Goal: Task Accomplishment & Management: Manage account settings

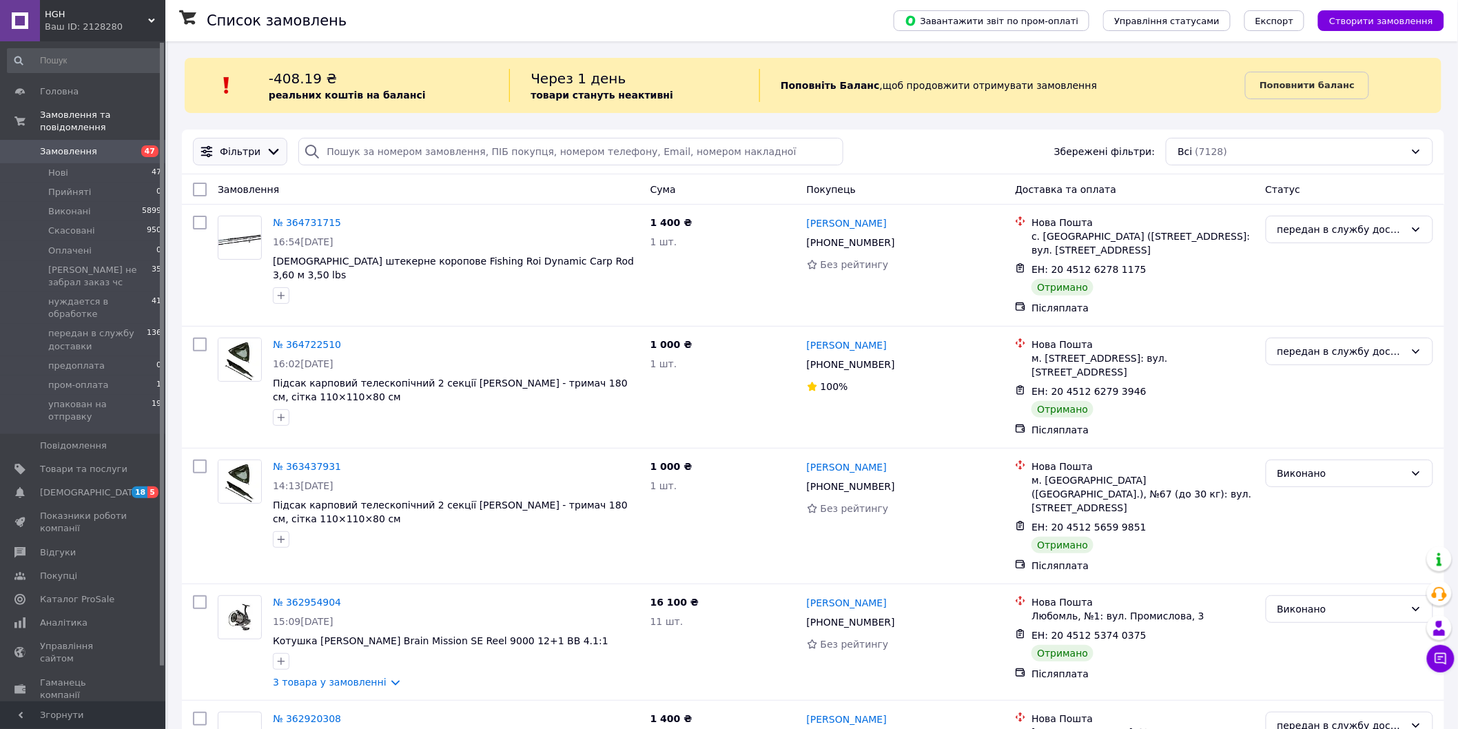
click at [271, 155] on icon at bounding box center [273, 151] width 15 height 15
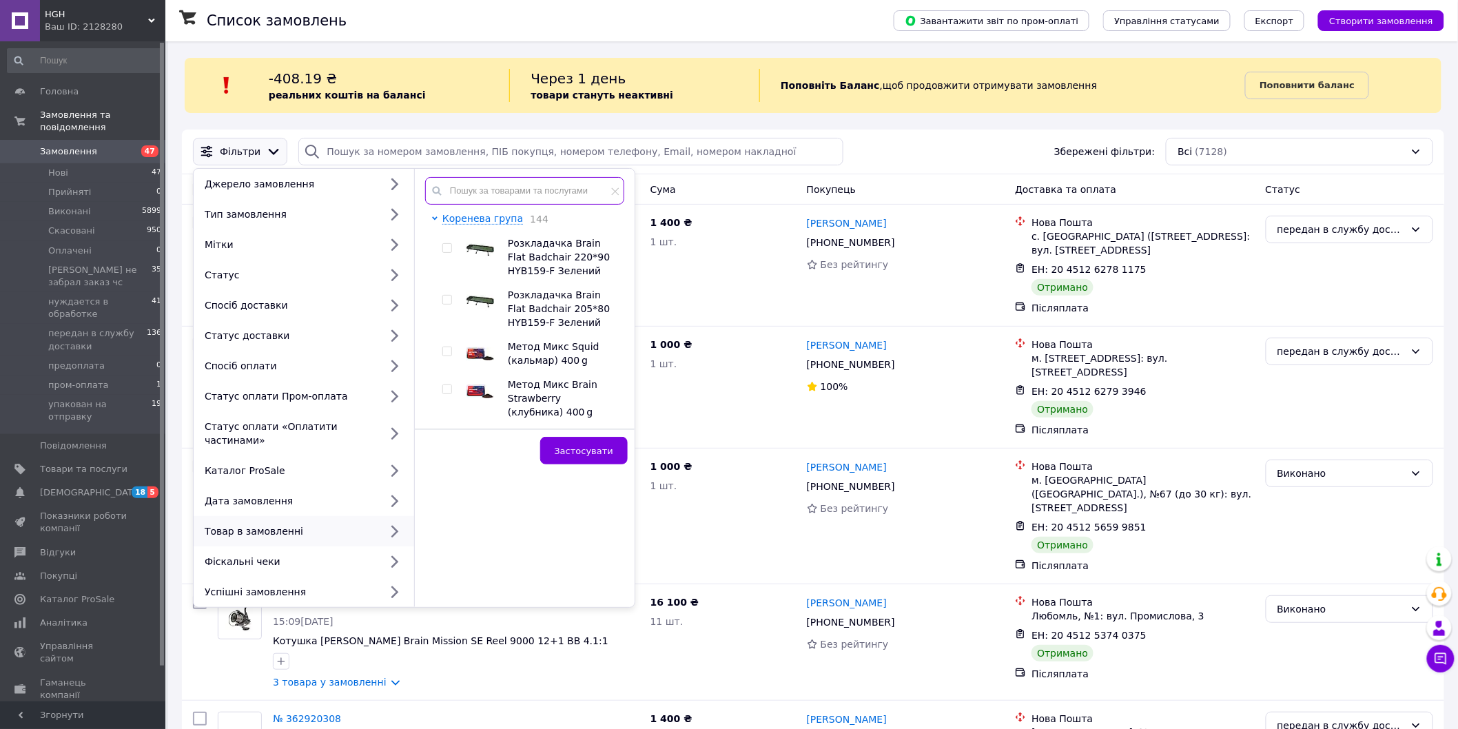
click at [489, 200] on input "text" at bounding box center [524, 191] width 199 height 28
paste input "ДЛБЧ-01"
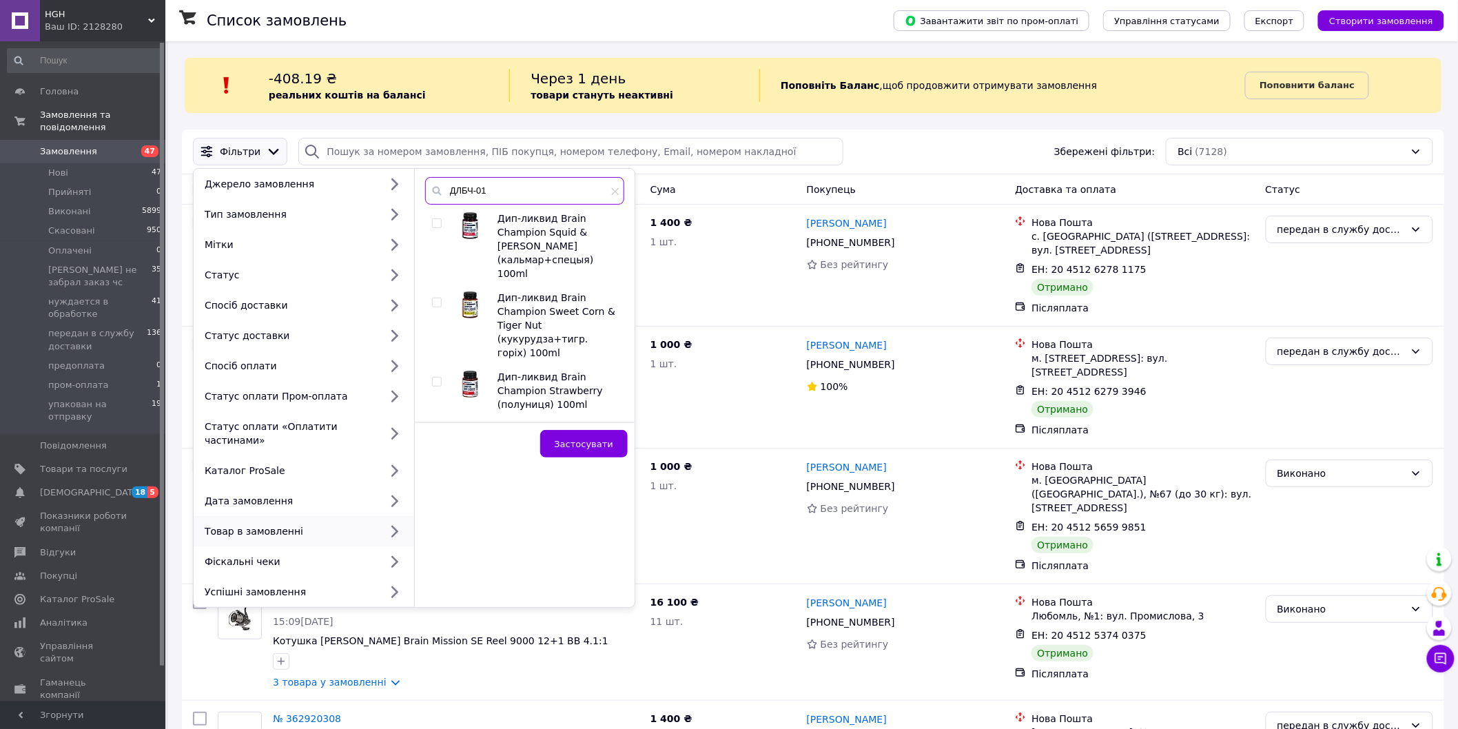
type input "ДЛБЧ-01"
click at [435, 222] on input "checkbox" at bounding box center [436, 223] width 9 height 9
checkbox input "true"
click at [435, 298] on input "checkbox" at bounding box center [436, 302] width 9 height 9
checkbox input "true"
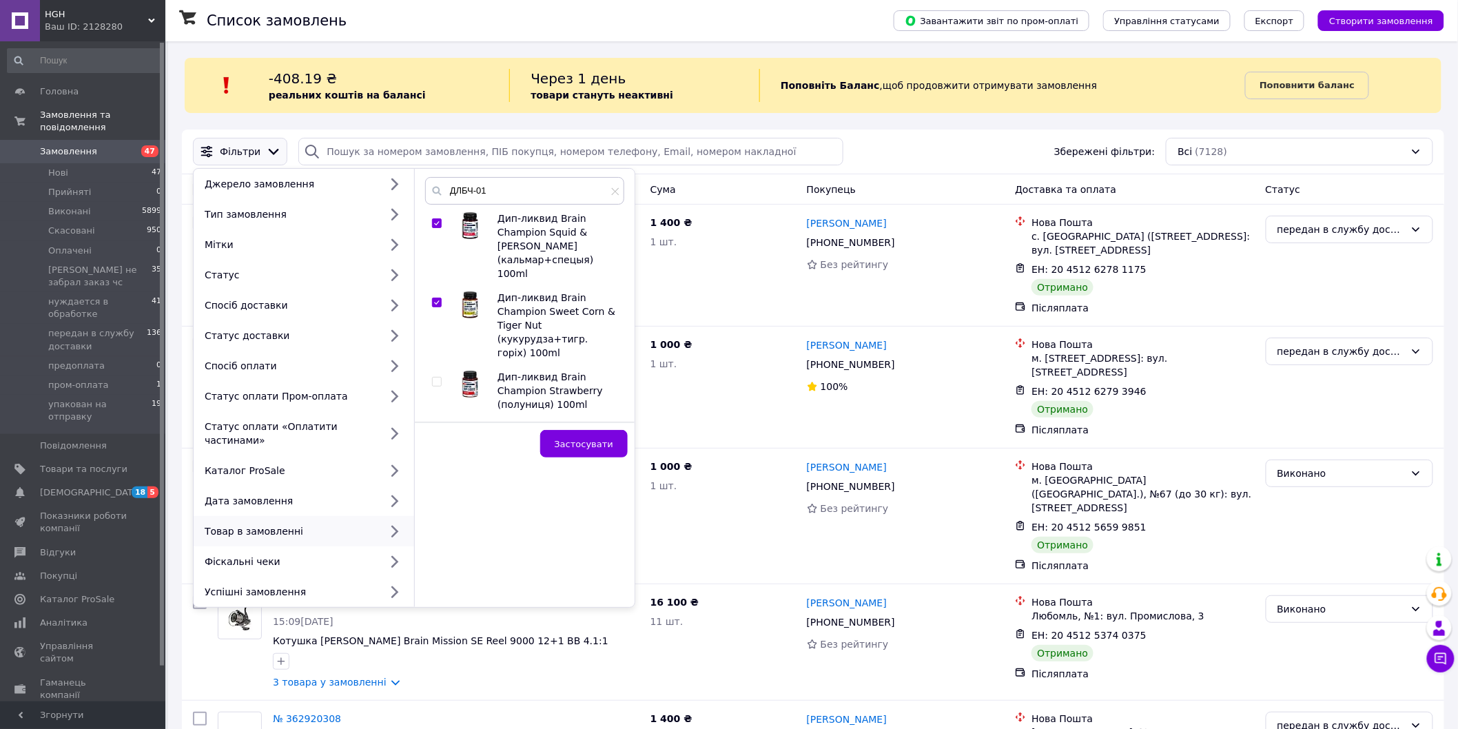
click at [437, 378] on input "checkbox" at bounding box center [436, 382] width 9 height 9
checkbox input "true"
click at [584, 439] on span "Застосувати" at bounding box center [584, 444] width 59 height 10
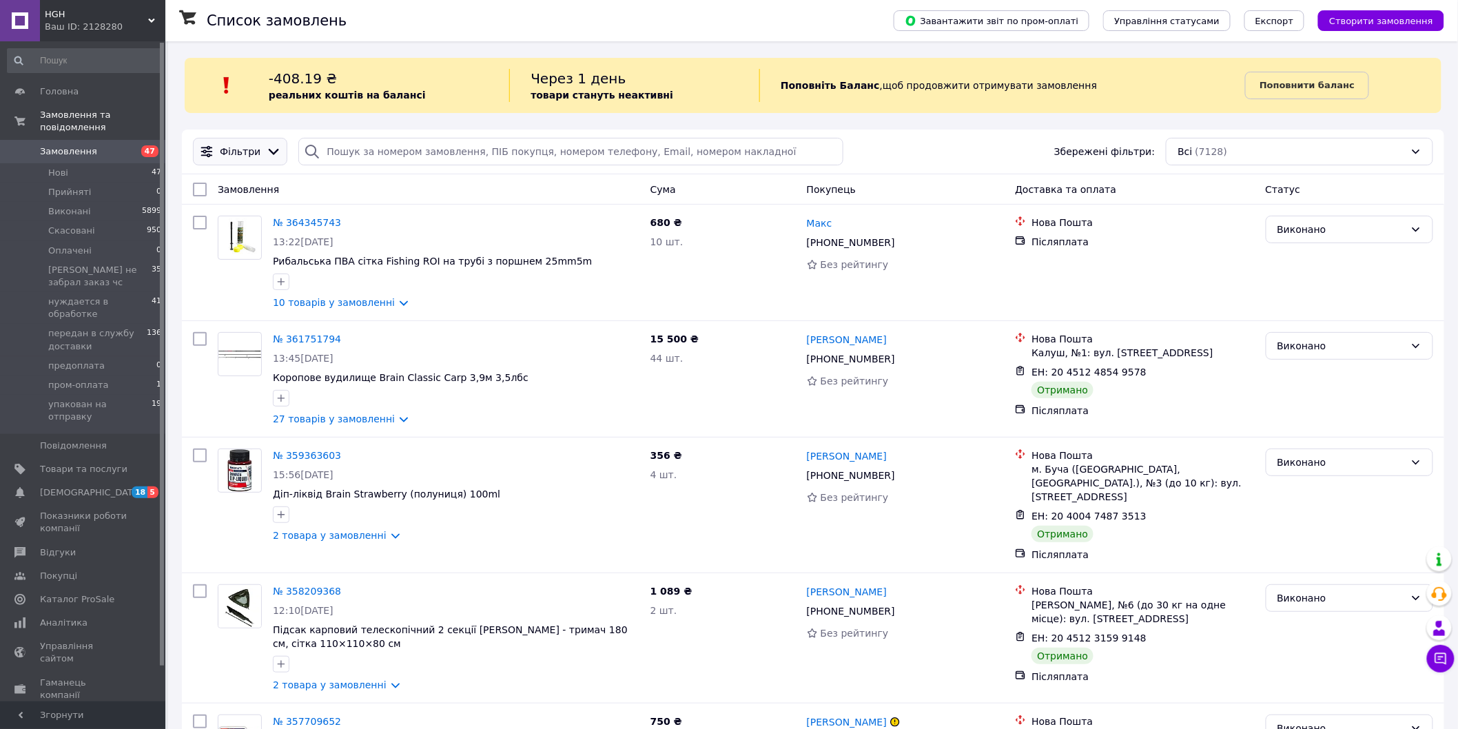
click at [266, 152] on icon at bounding box center [273, 151] width 15 height 15
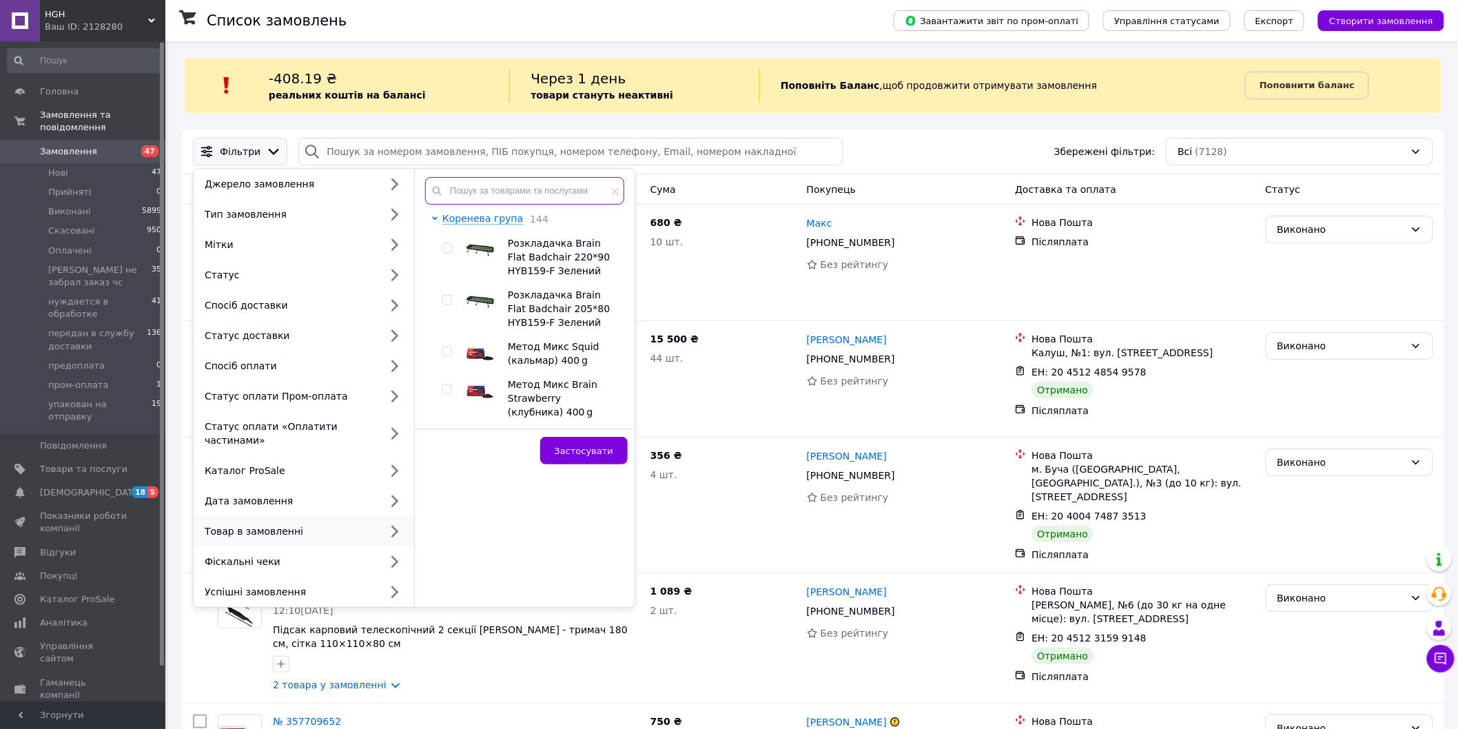
click at [500, 196] on input "text" at bounding box center [524, 191] width 199 height 28
paste input "РЗФР-808-10-002"
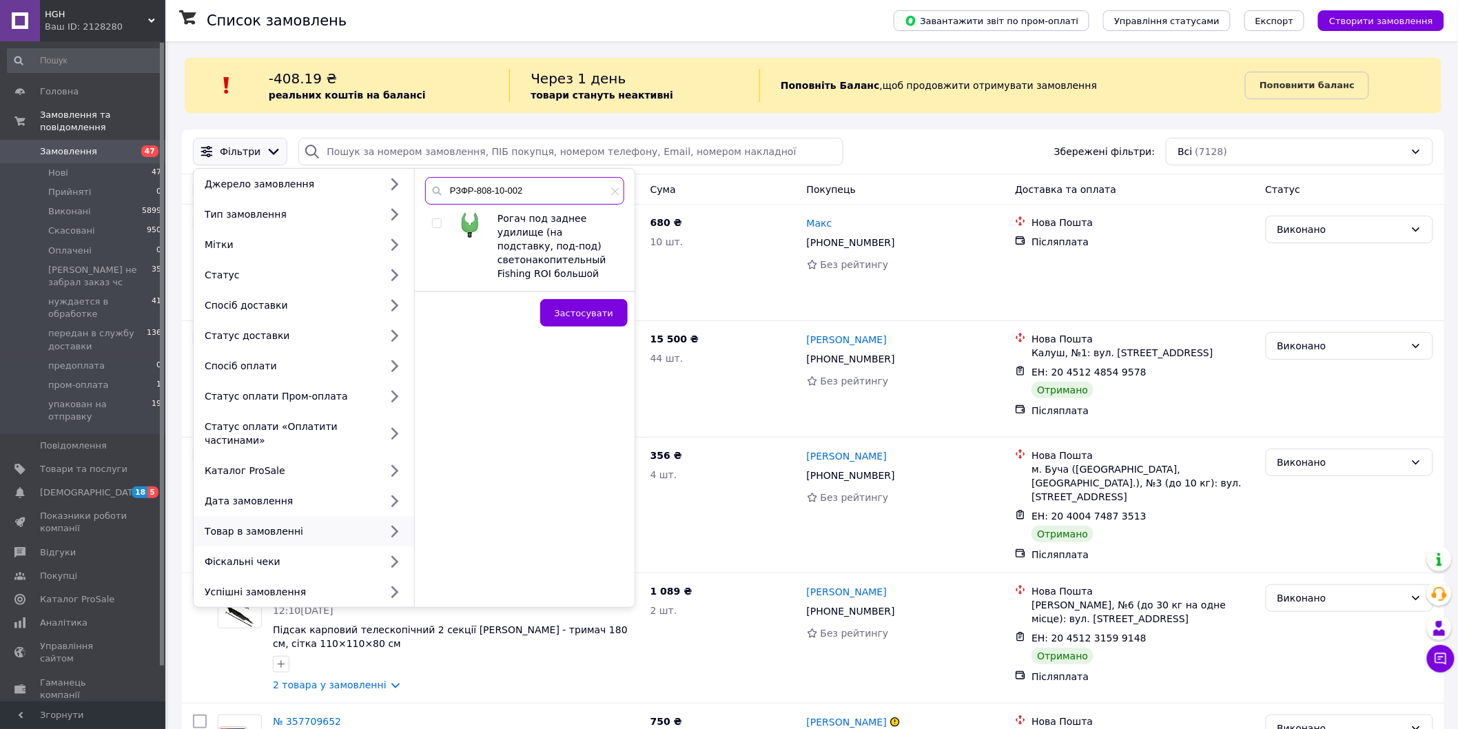
type input "РЗФР-808-10-002"
click at [431, 224] on div "Рогач под заднее удилище (на подставку, под-под) светонакопительный Fishing ROI…" at bounding box center [524, 246] width 198 height 69
click at [436, 225] on input "checkbox" at bounding box center [436, 223] width 9 height 9
checkbox input "true"
click at [604, 308] on span "Застосувати" at bounding box center [584, 313] width 59 height 10
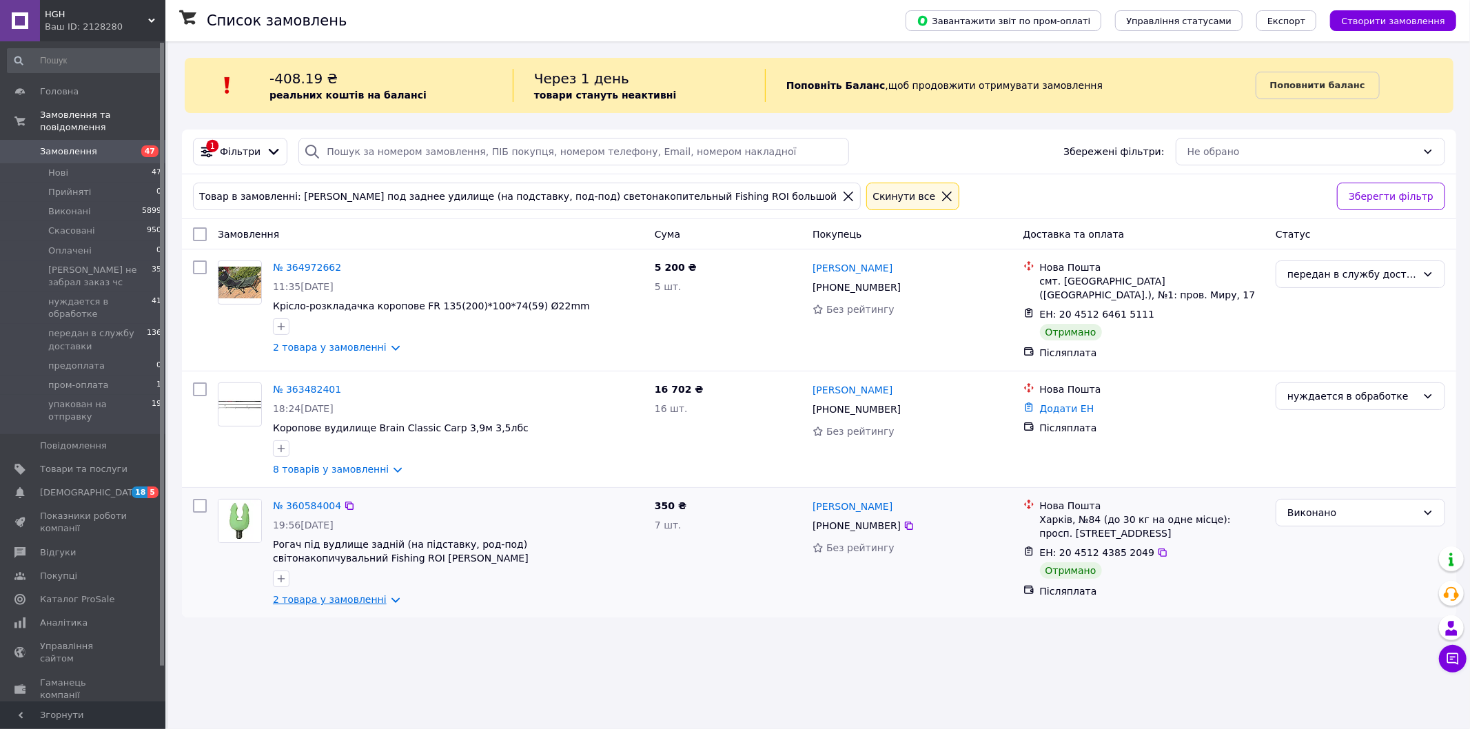
click at [381, 601] on link "2 товара у замовленні" at bounding box center [330, 599] width 114 height 11
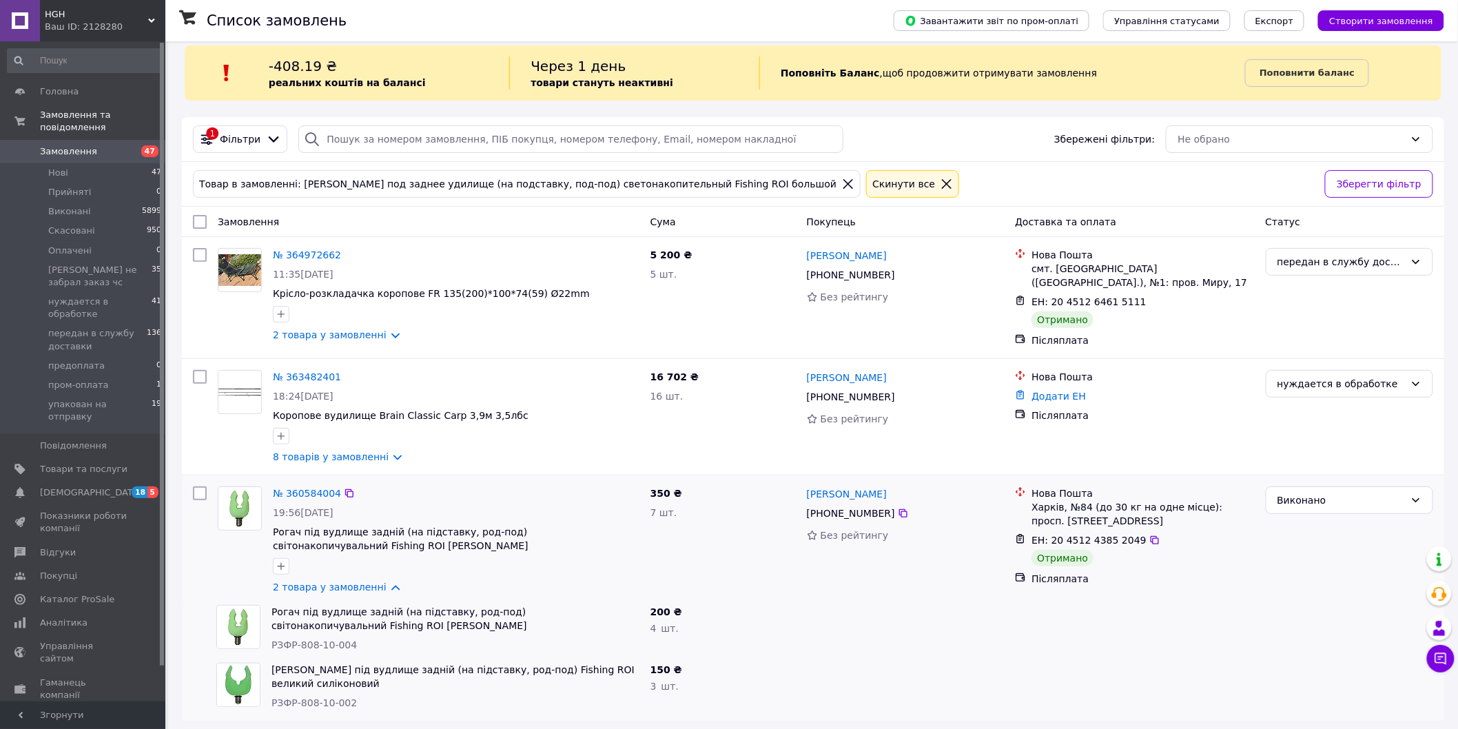
scroll to position [17, 0]
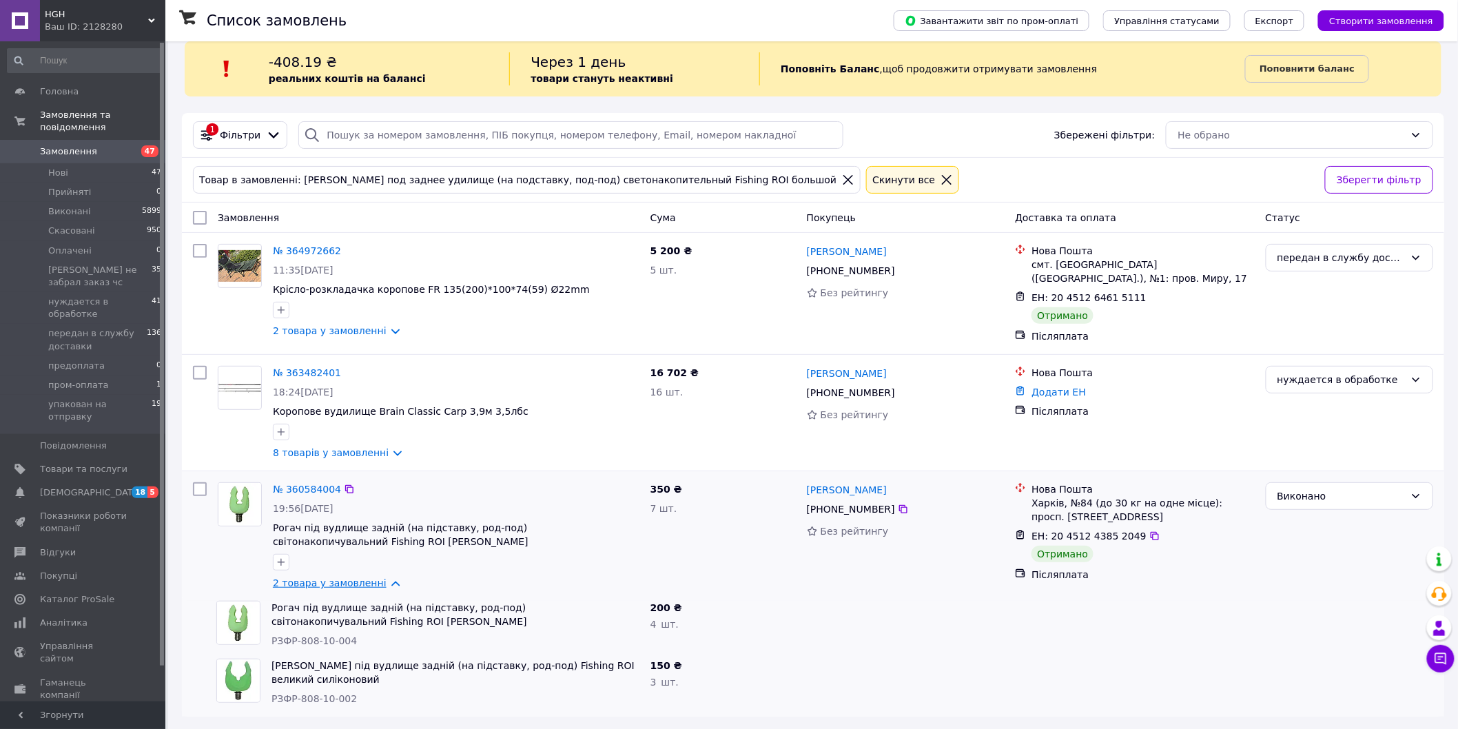
click at [381, 586] on link "2 товара у замовленні" at bounding box center [330, 582] width 114 height 11
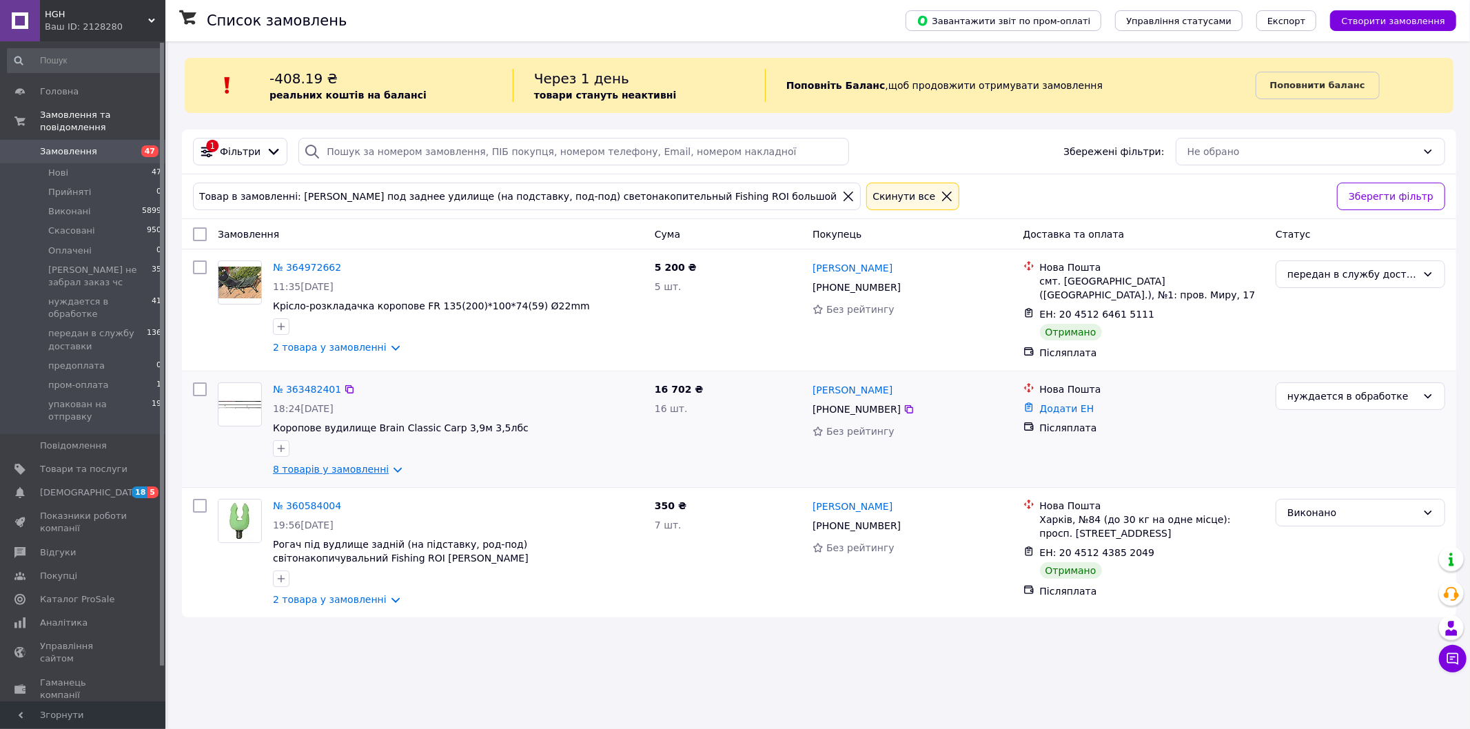
click at [381, 466] on link "8 товарів у замовленні" at bounding box center [331, 469] width 116 height 11
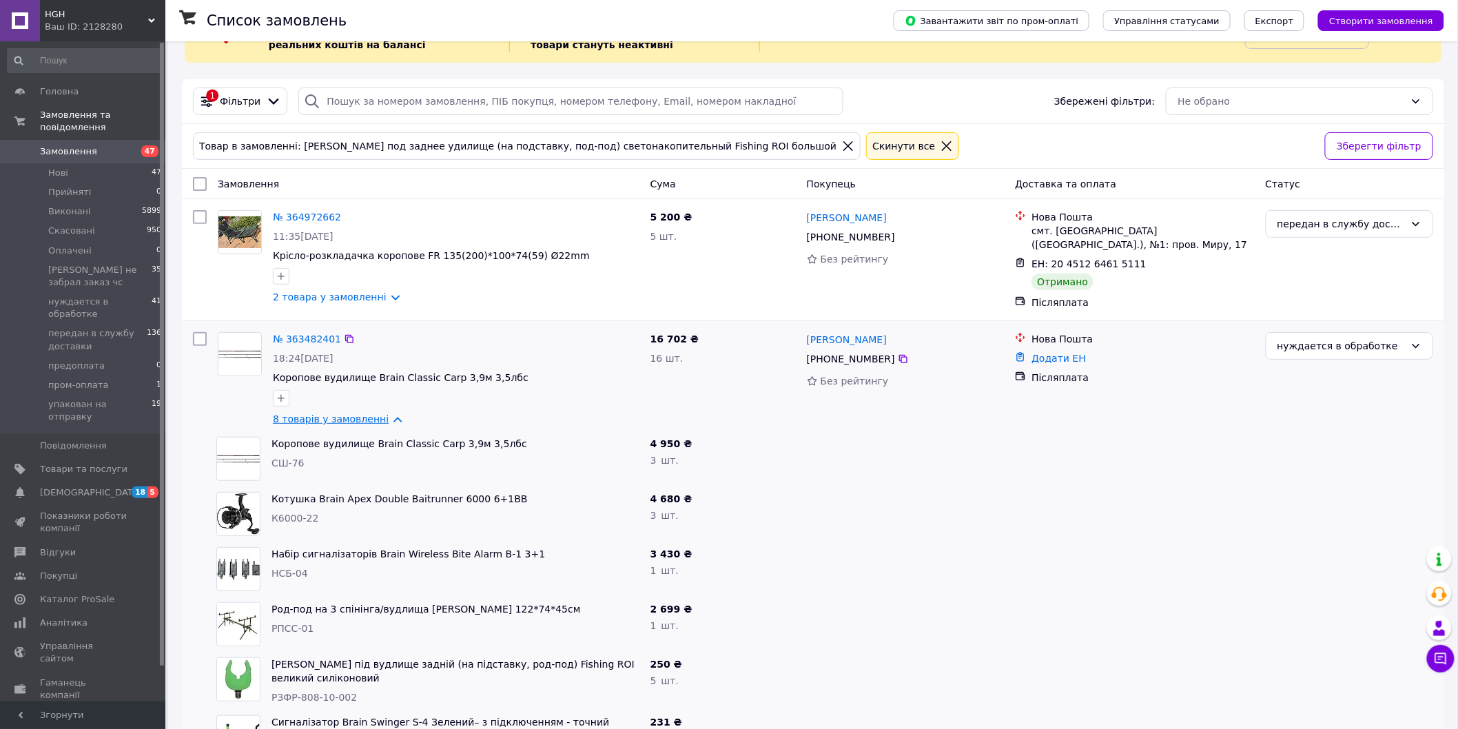
scroll to position [153, 0]
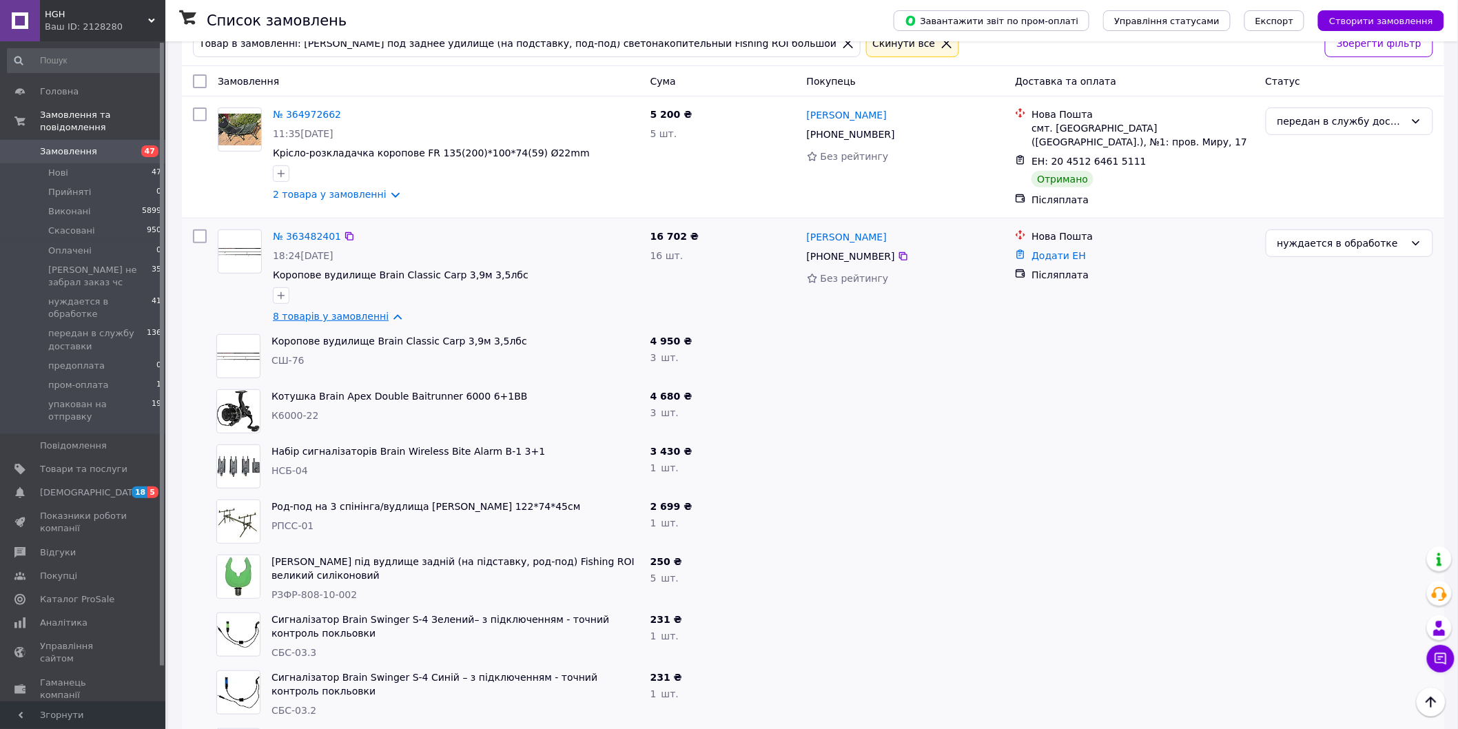
click at [388, 318] on link "8 товарів у замовленні" at bounding box center [331, 316] width 116 height 11
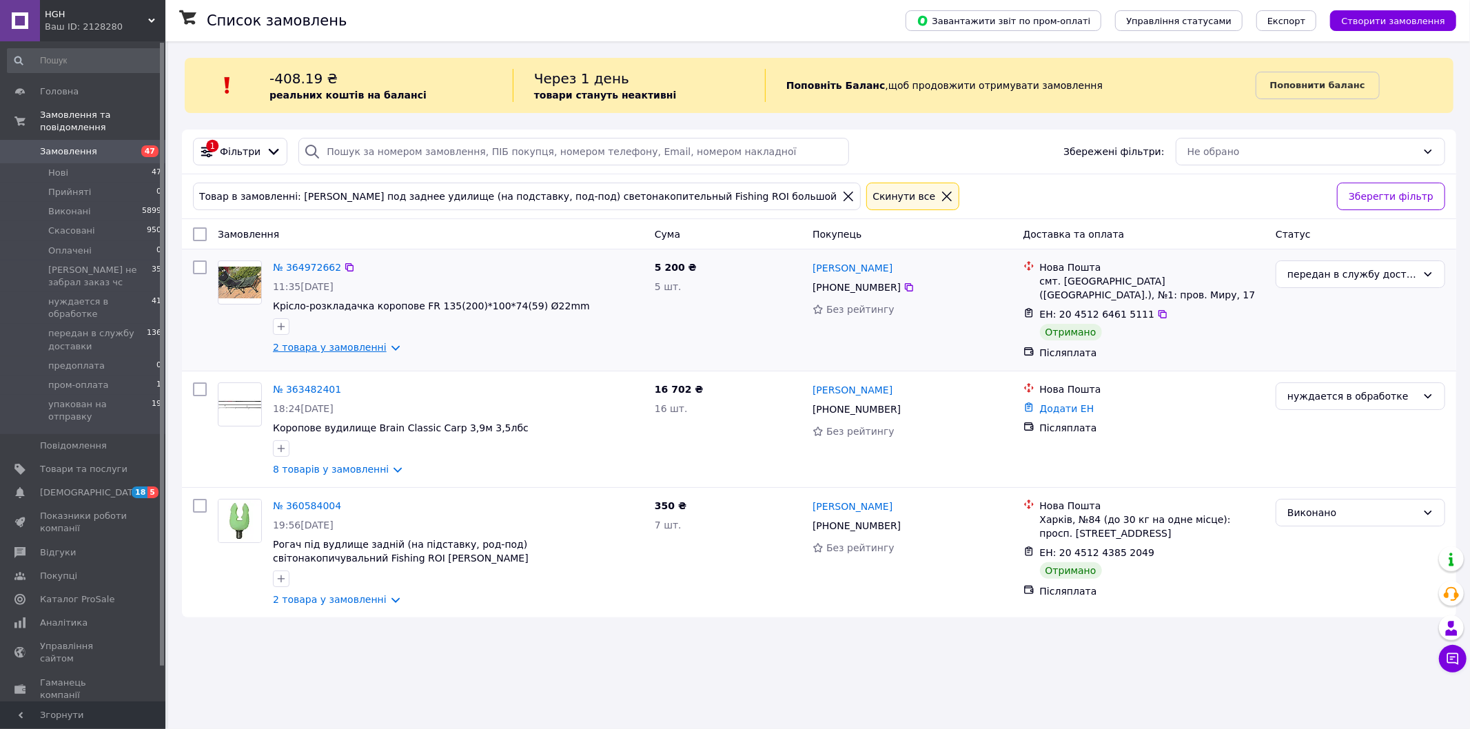
click at [386, 349] on link "2 товара у замовленні" at bounding box center [330, 347] width 114 height 11
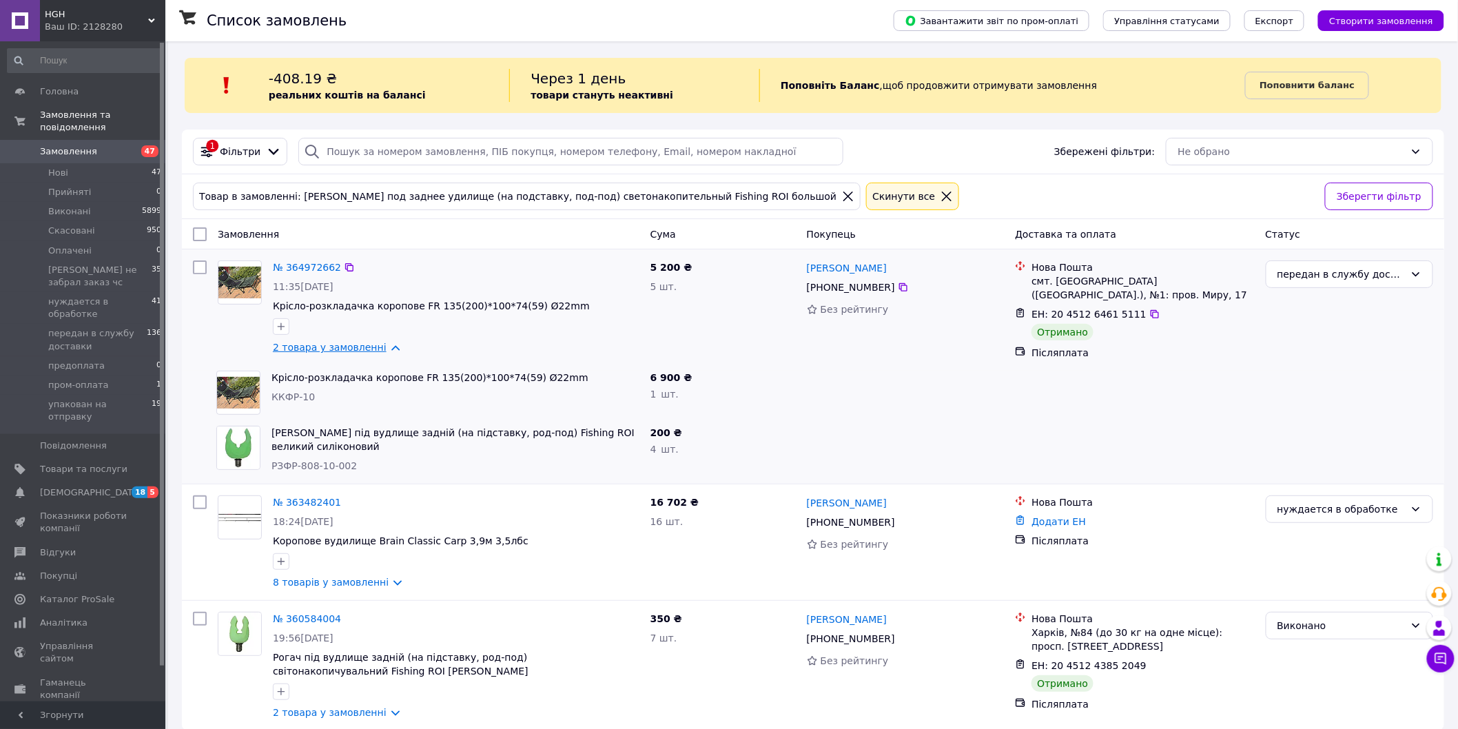
click at [382, 349] on link "2 товара у замовленні" at bounding box center [330, 347] width 114 height 11
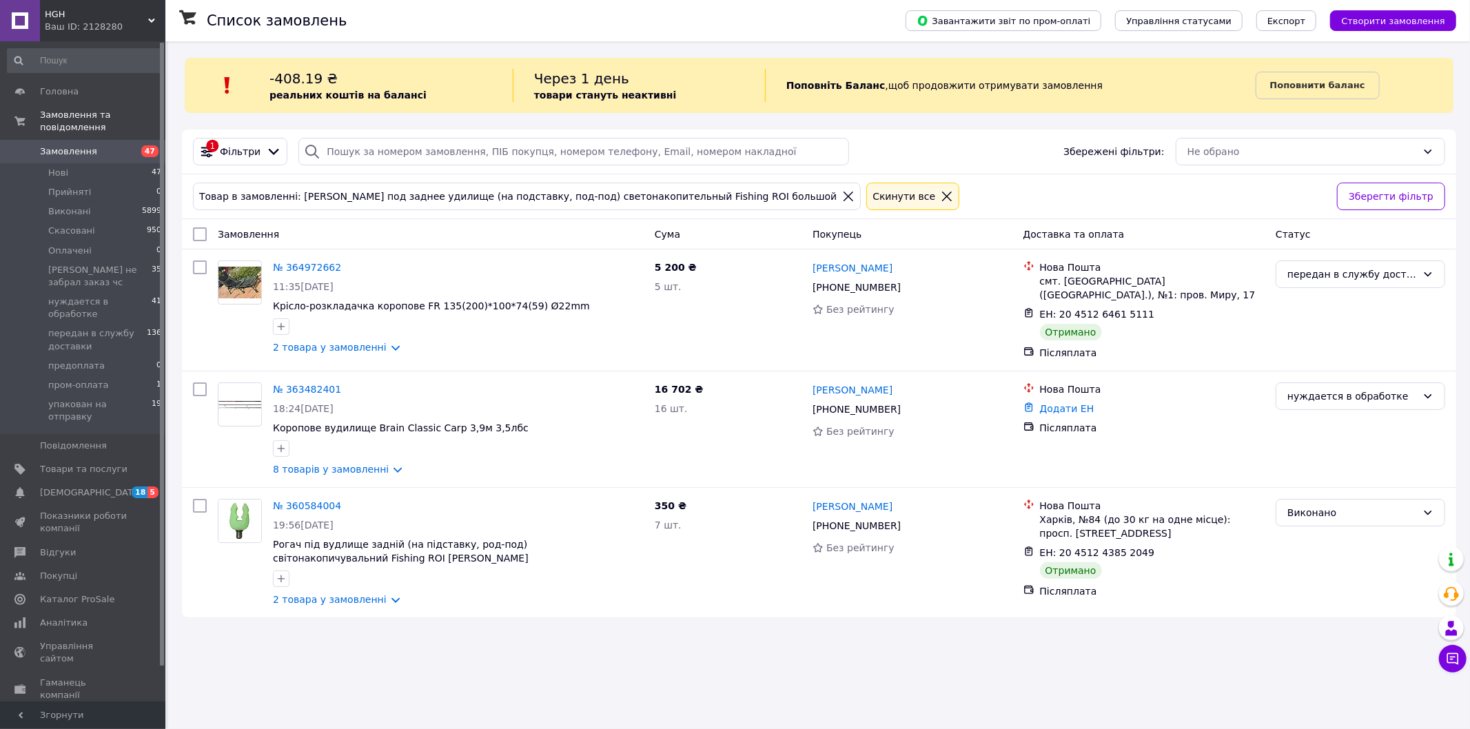
click at [842, 196] on icon at bounding box center [848, 196] width 12 height 12
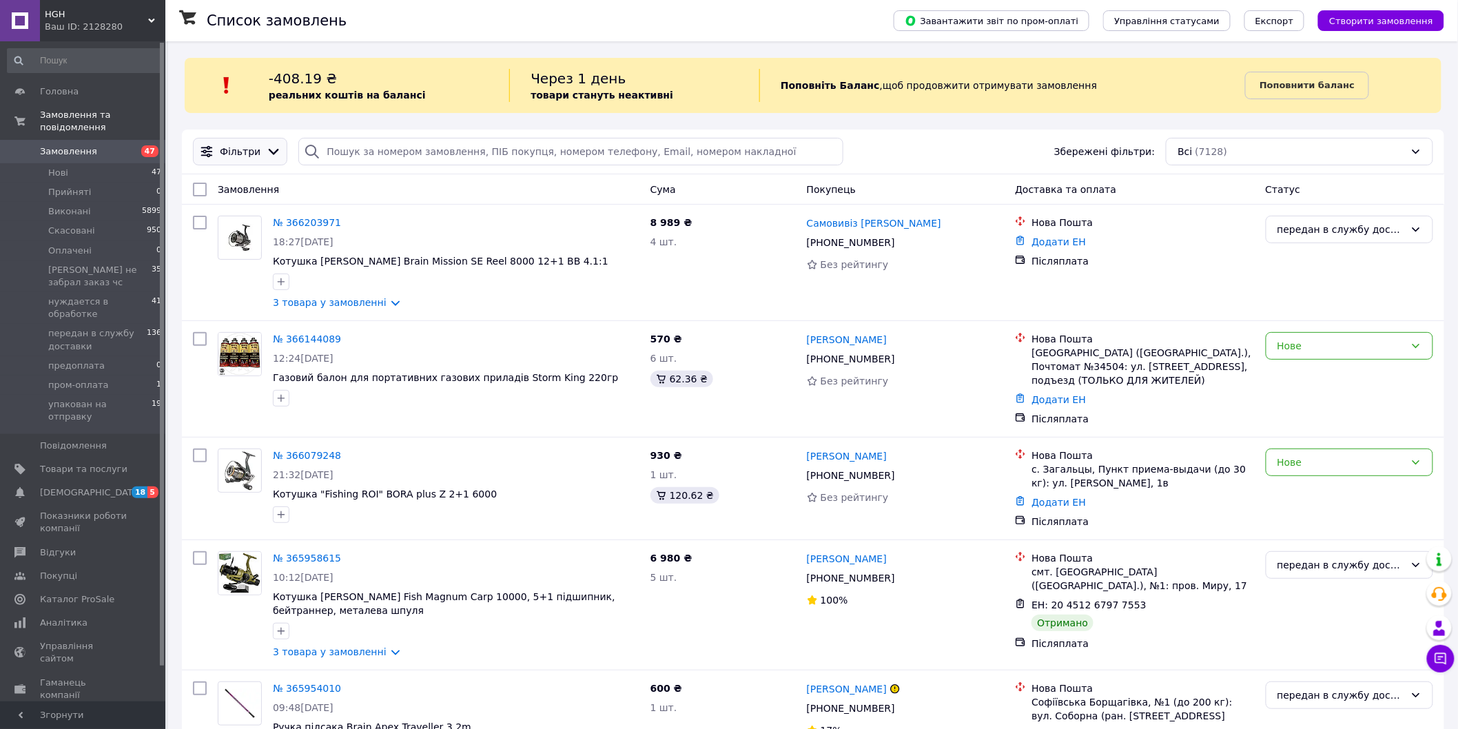
click at [267, 150] on icon at bounding box center [273, 151] width 15 height 15
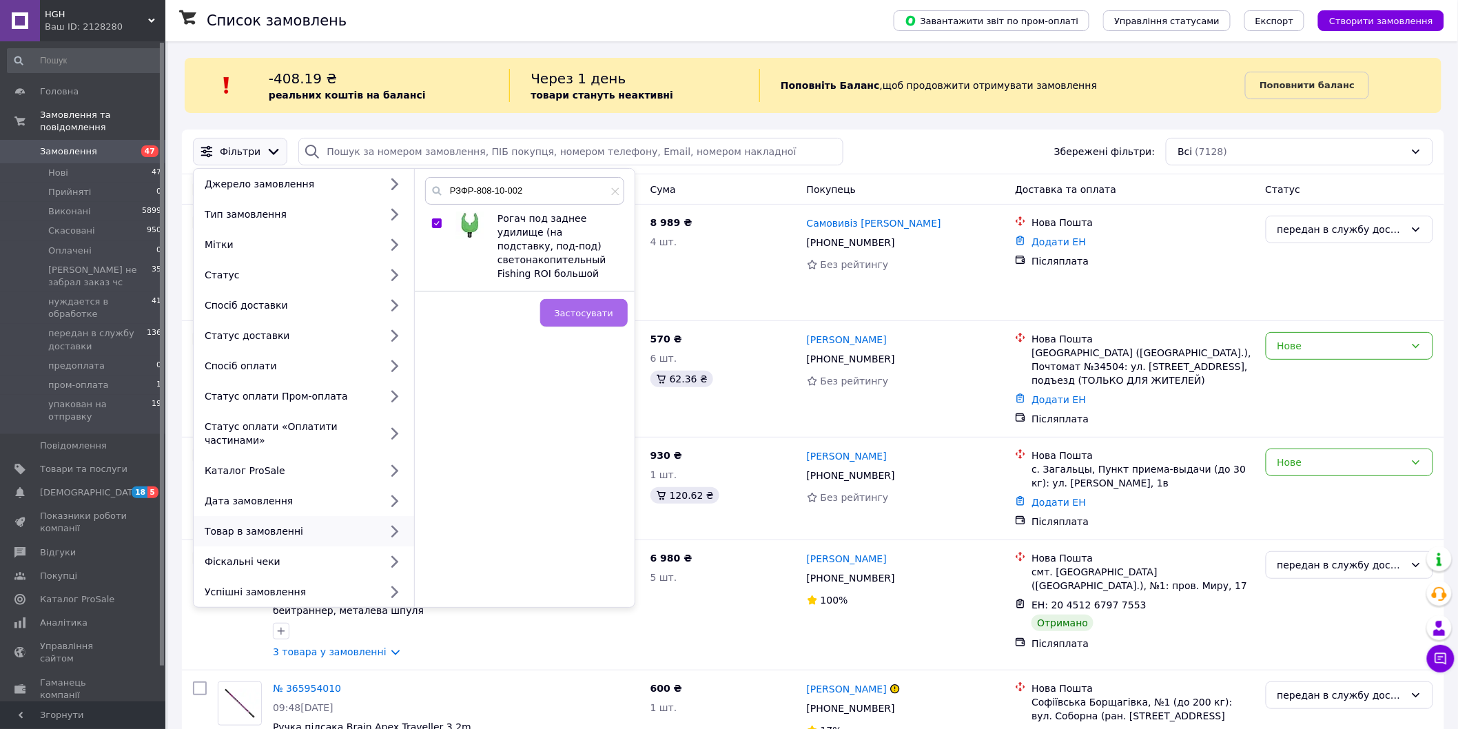
click at [575, 308] on span "Застосувати" at bounding box center [584, 313] width 59 height 10
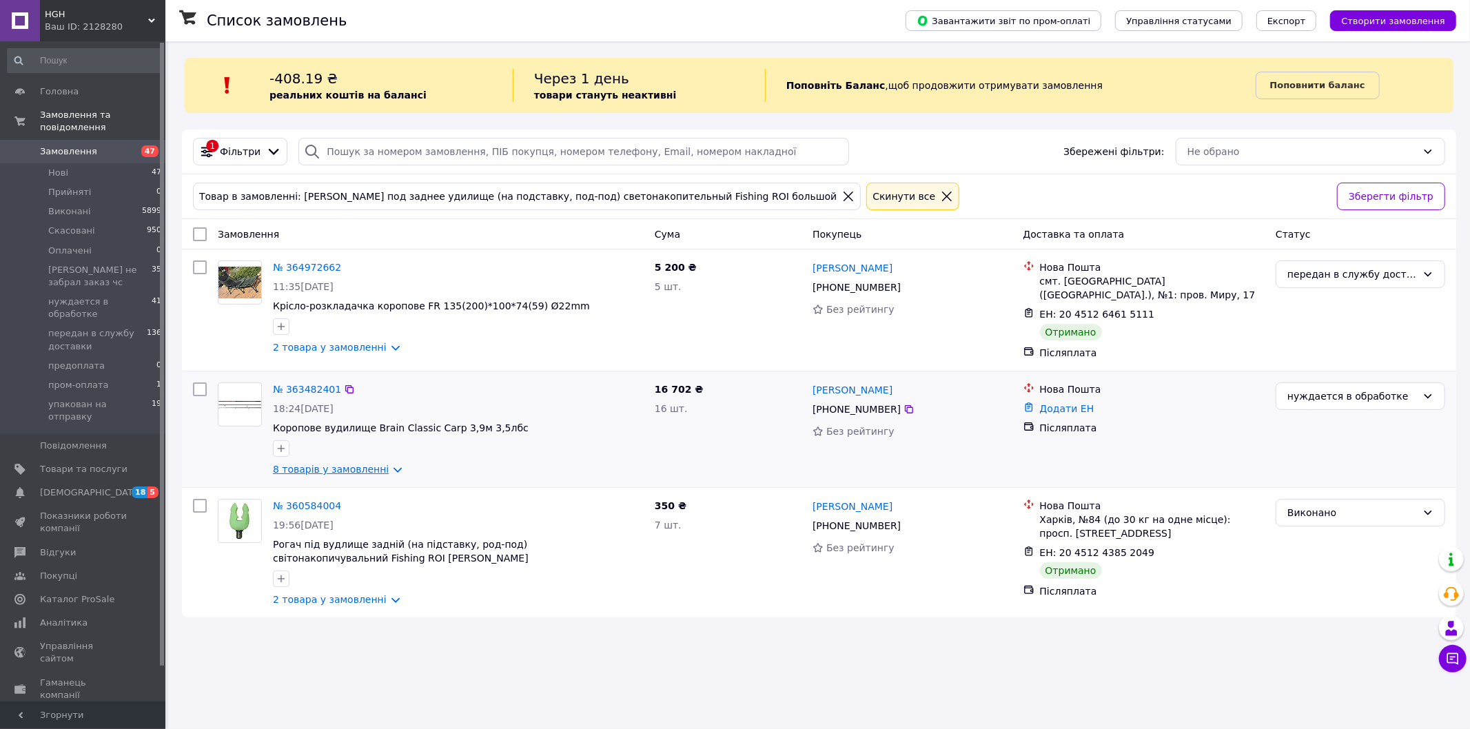
click at [382, 466] on link "8 товарів у замовленні" at bounding box center [331, 469] width 116 height 11
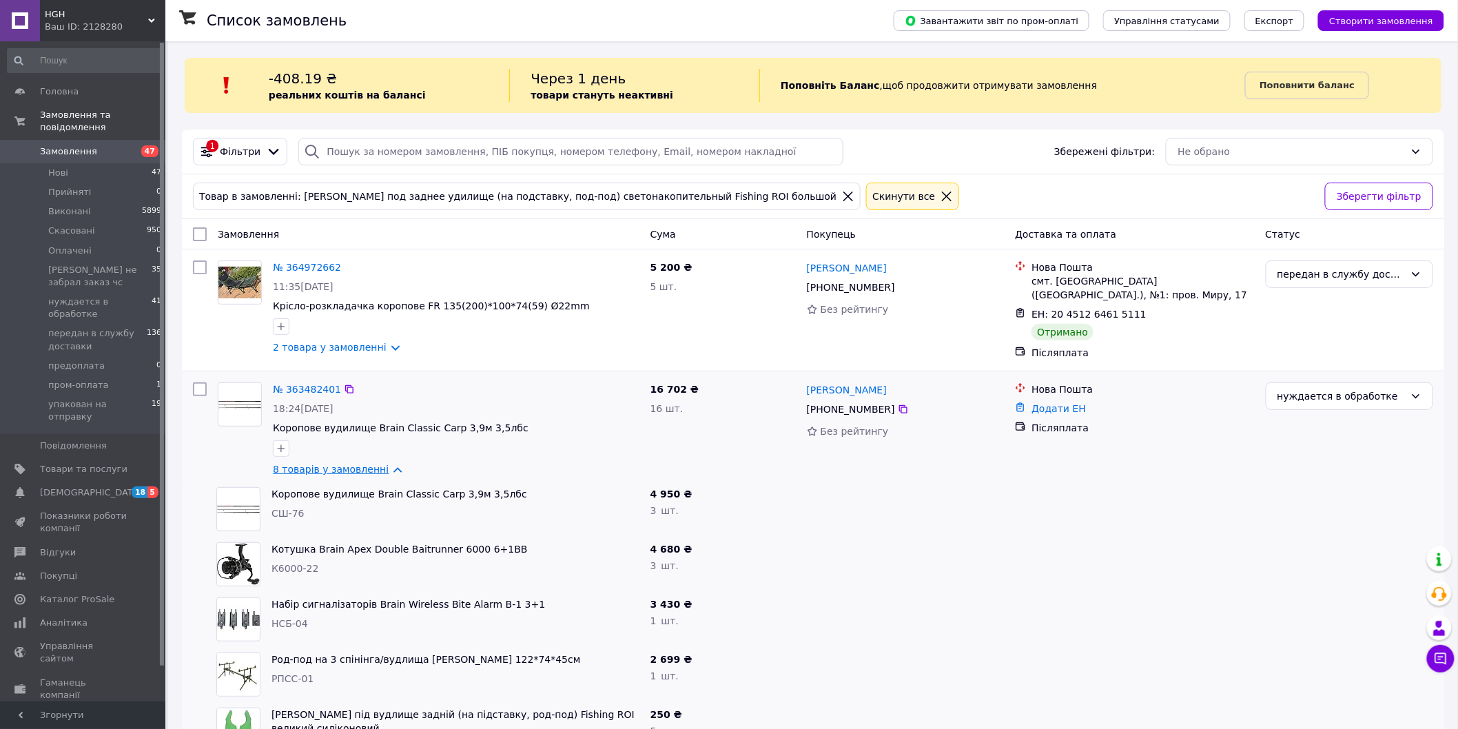
click at [386, 469] on link "8 товарів у замовленні" at bounding box center [331, 469] width 116 height 11
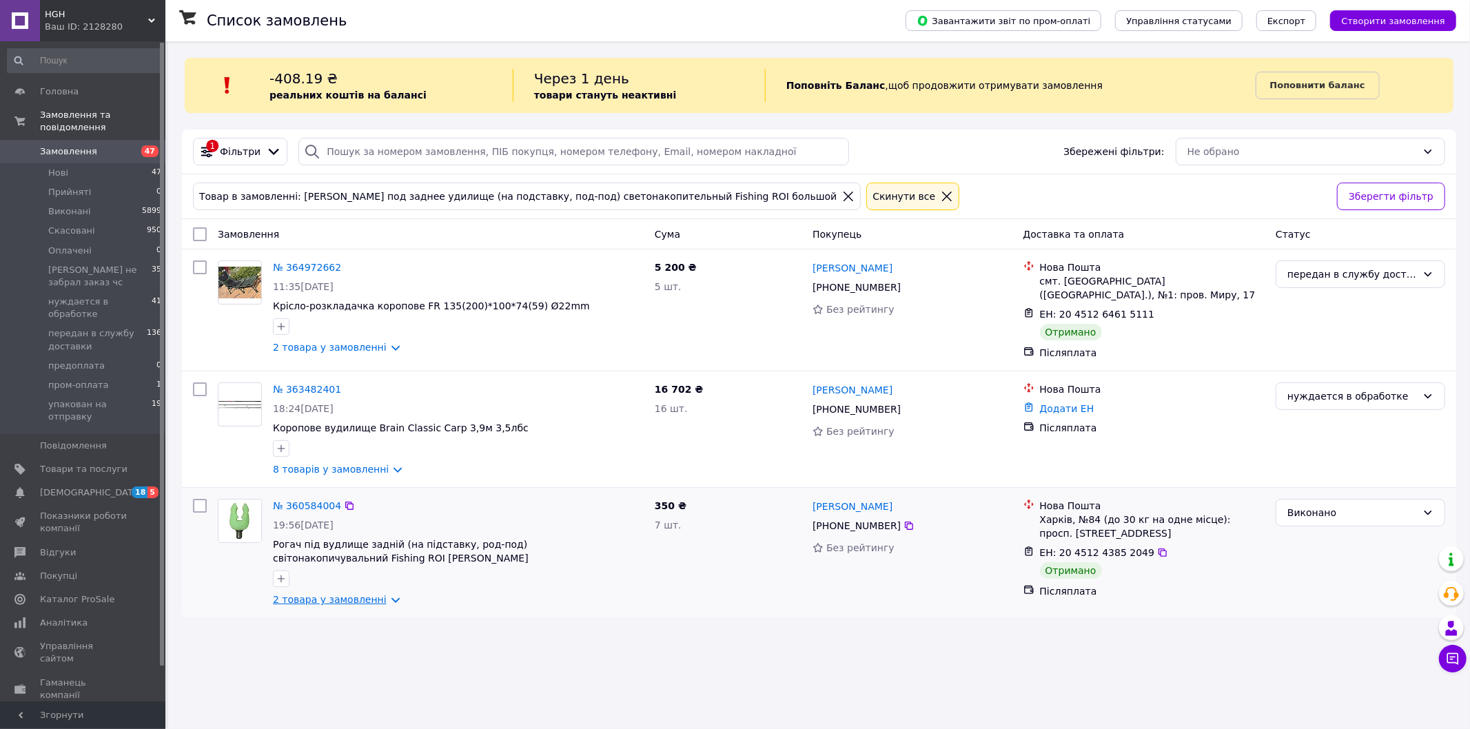
click at [378, 596] on link "2 товара у замовленні" at bounding box center [330, 599] width 114 height 11
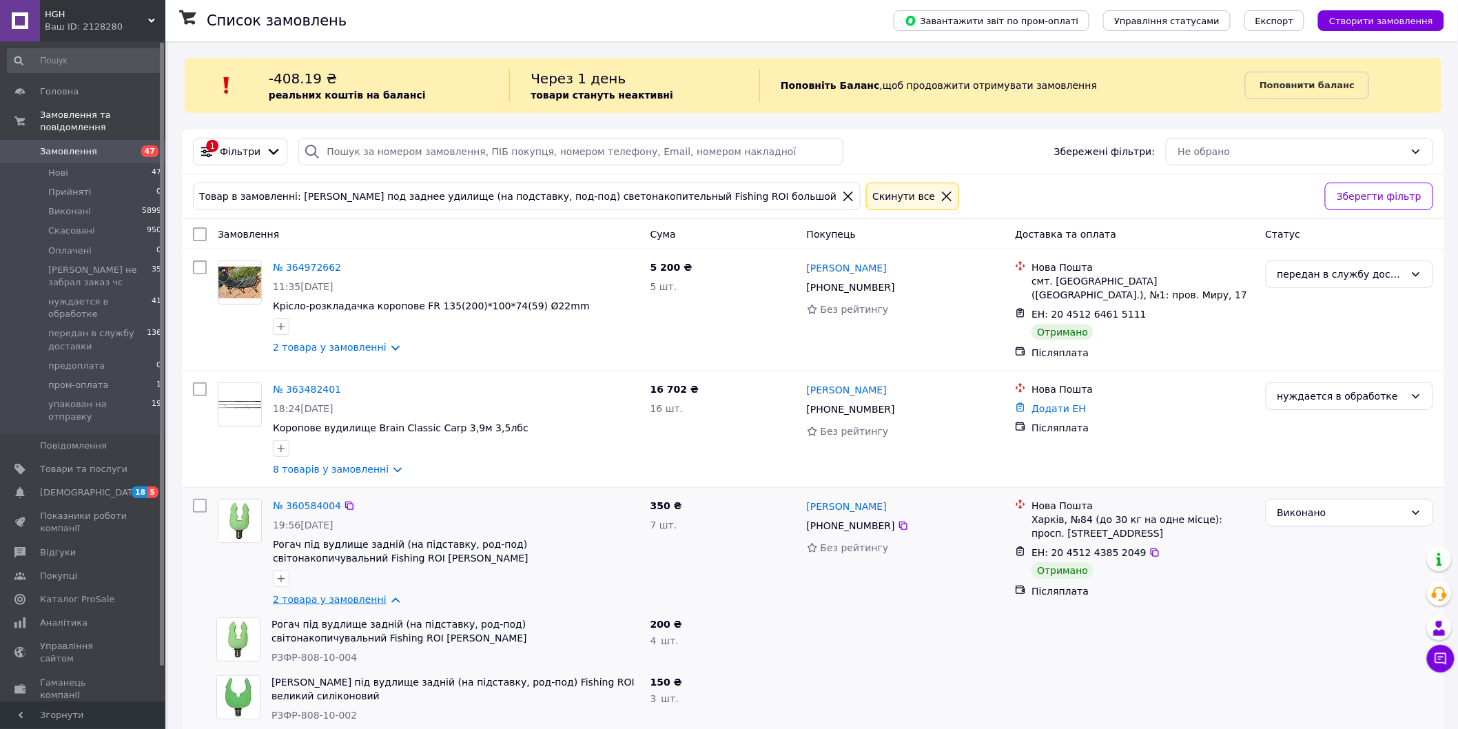
click at [378, 596] on link "2 товара у замовленні" at bounding box center [330, 599] width 114 height 11
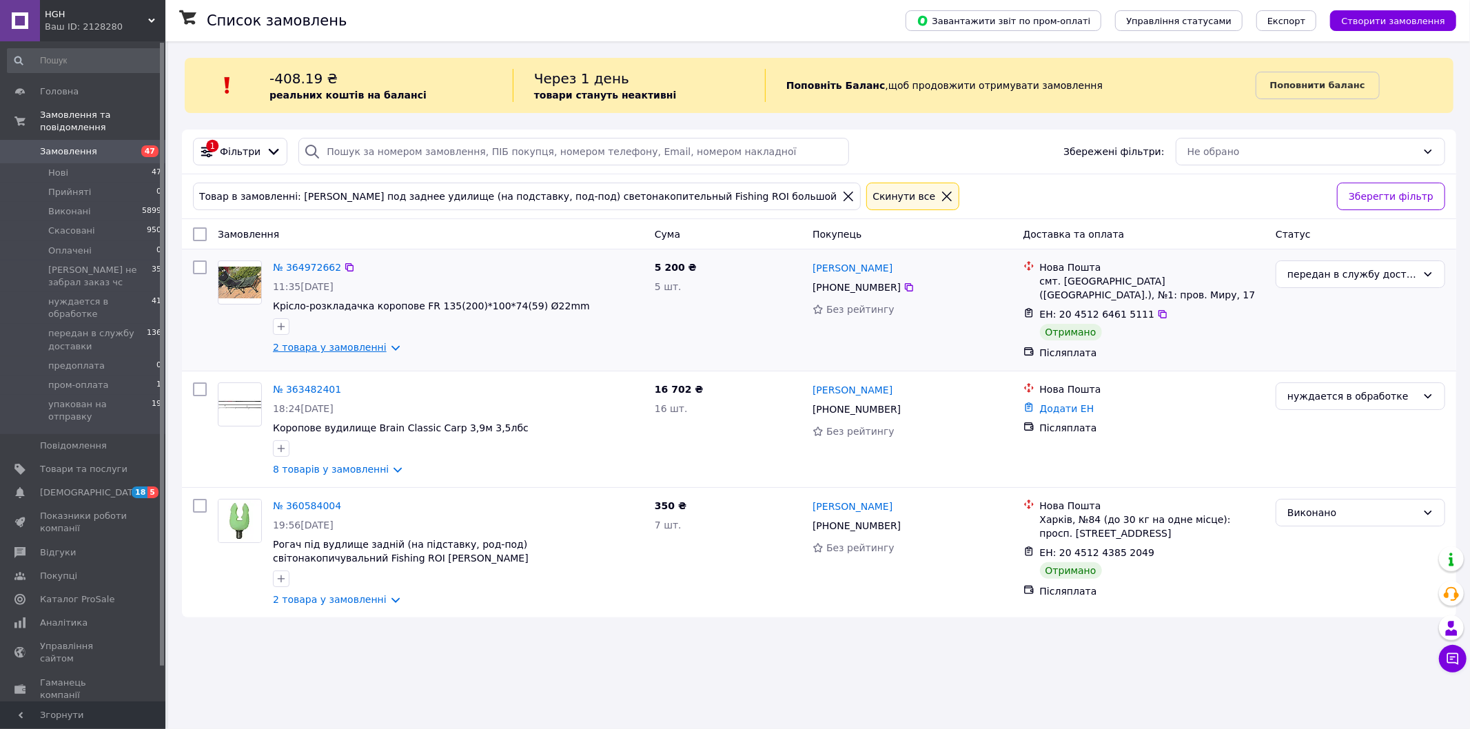
click at [376, 349] on link "2 товара у замовленні" at bounding box center [330, 347] width 114 height 11
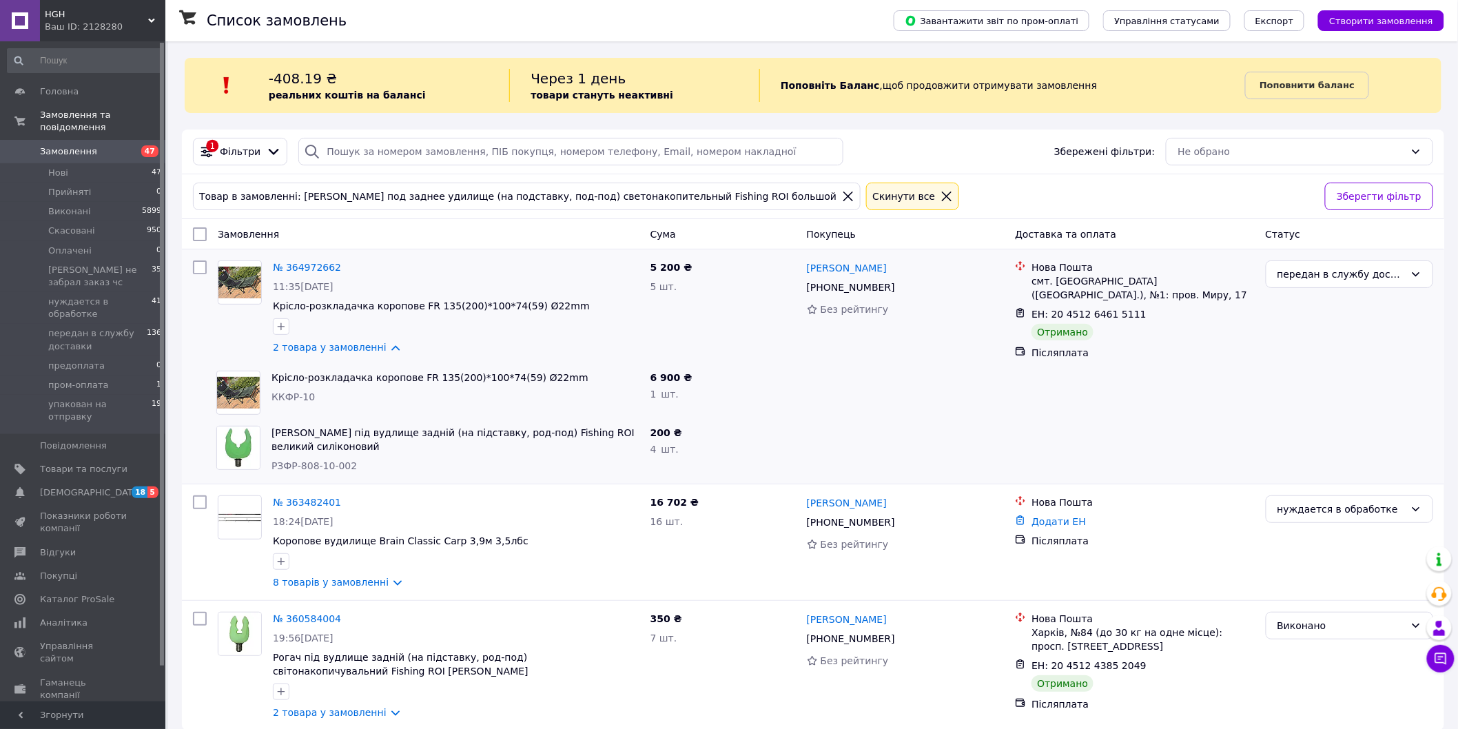
click at [843, 198] on icon at bounding box center [848, 197] width 10 height 10
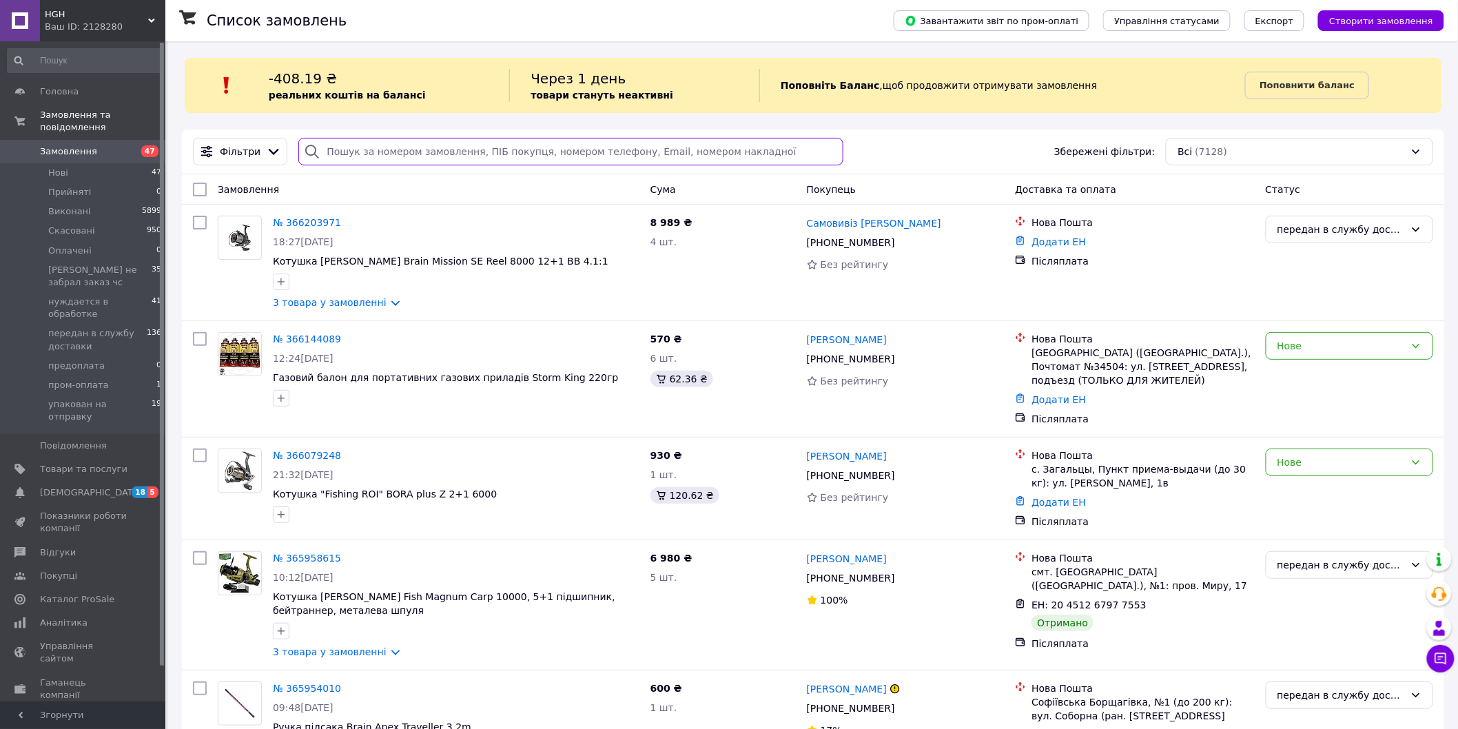
click at [514, 156] on input "search" at bounding box center [570, 152] width 545 height 28
paste input "РЗФР-808-10-004"
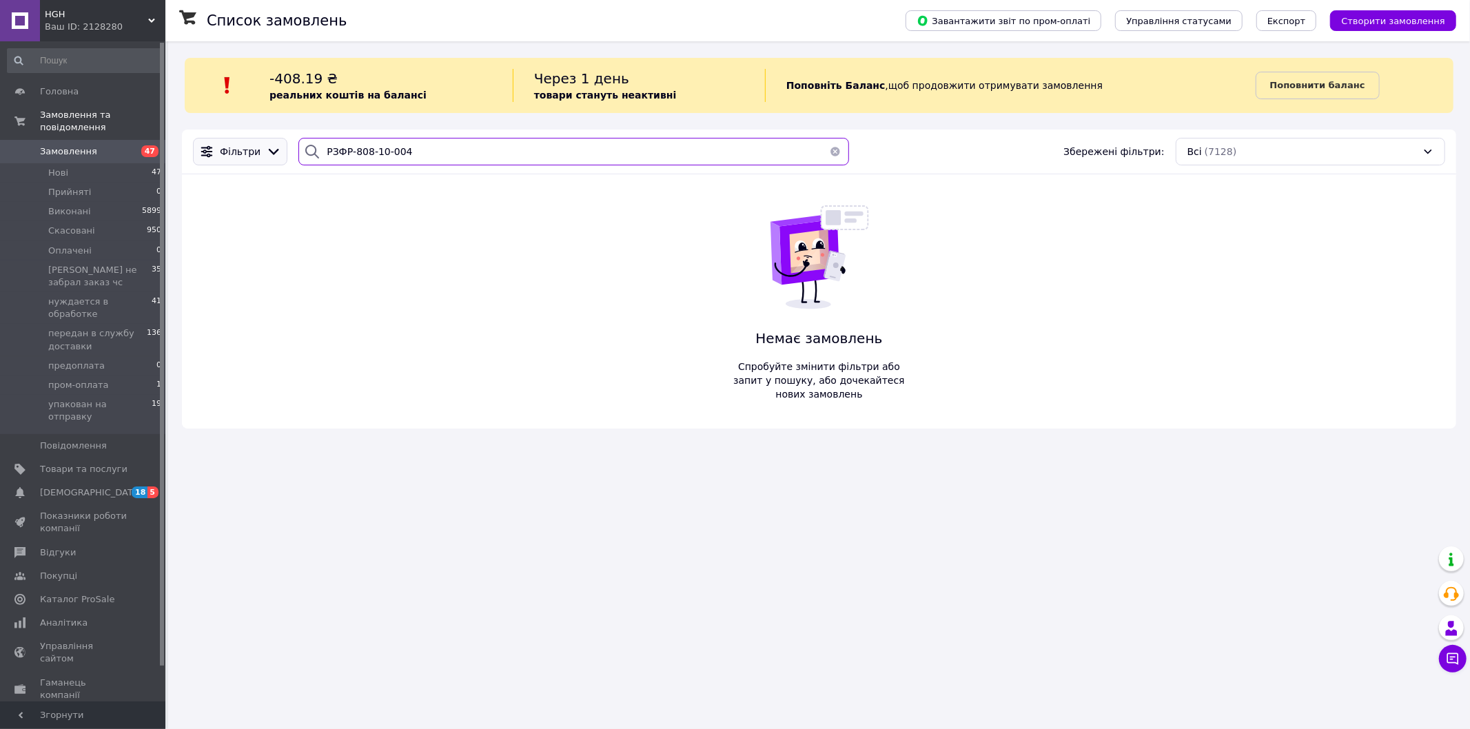
type input "РЗФР-808-10-004"
click at [267, 150] on icon at bounding box center [273, 151] width 15 height 15
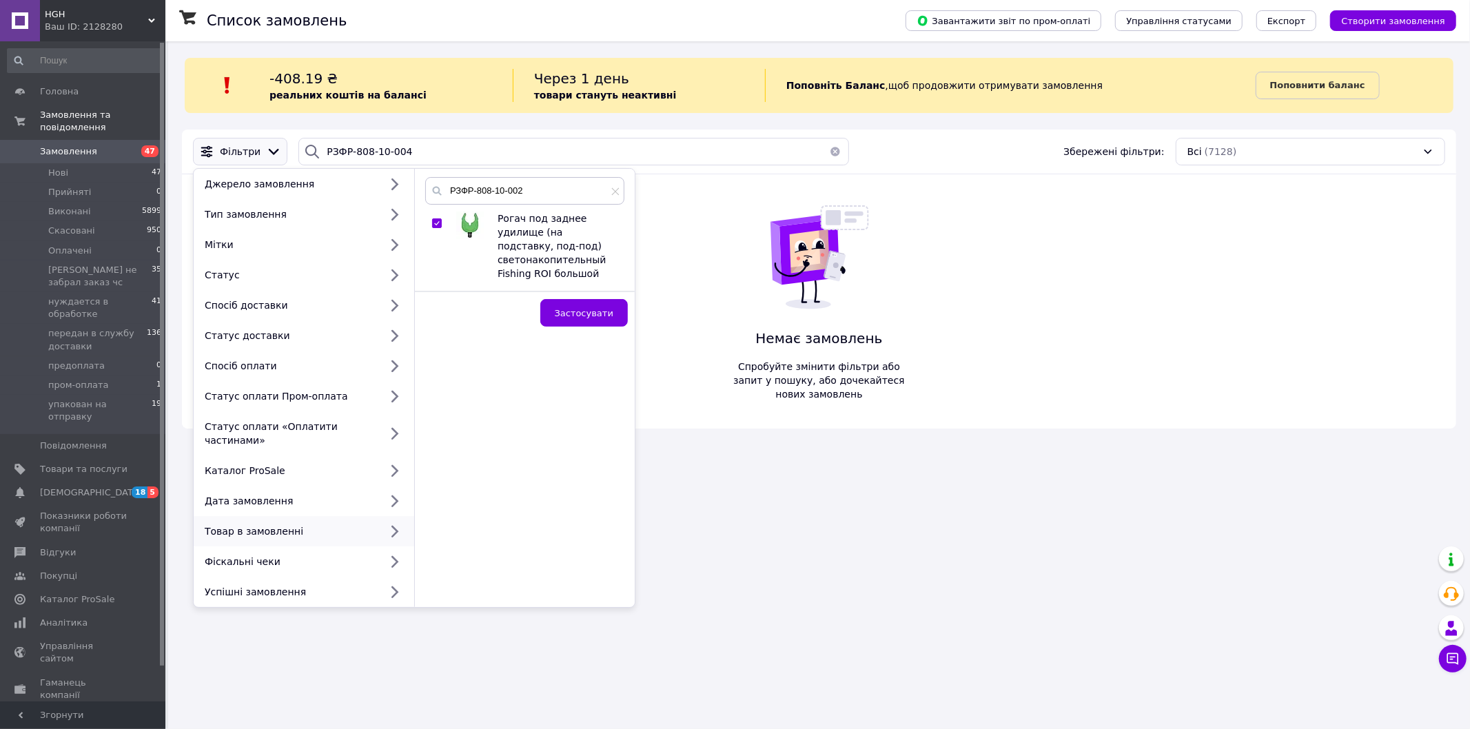
click at [438, 226] on input "checkbox" at bounding box center [436, 223] width 9 height 9
checkbox input "false"
drag, startPoint x: 559, startPoint y: 192, endPoint x: 433, endPoint y: 189, distance: 126.1
click at [433, 189] on div "РЗФР-808-10-002" at bounding box center [524, 191] width 199 height 28
paste input "4"
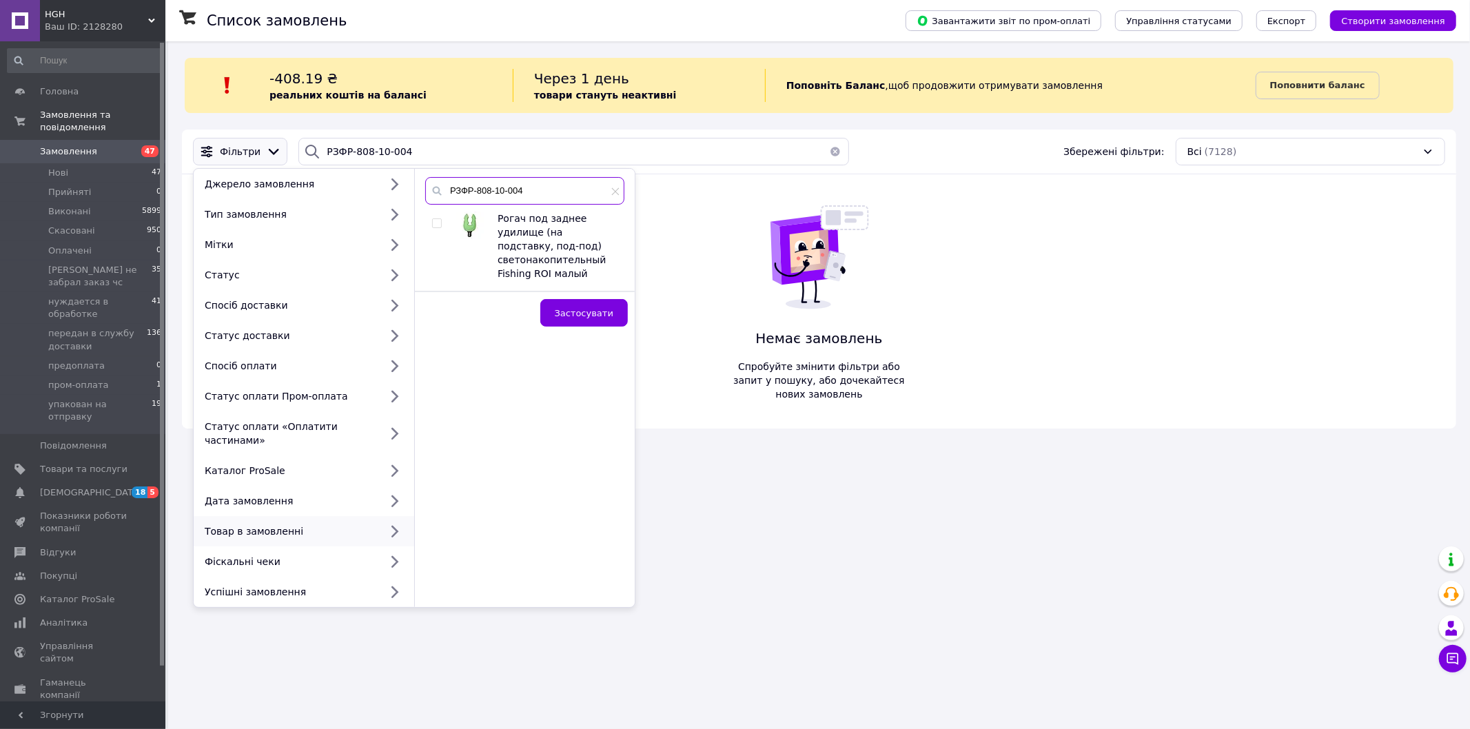
type input "РЗФР-808-10-004"
click at [437, 225] on input "checkbox" at bounding box center [436, 223] width 9 height 9
checkbox input "true"
click at [589, 299] on button "Застосувати" at bounding box center [584, 313] width 88 height 28
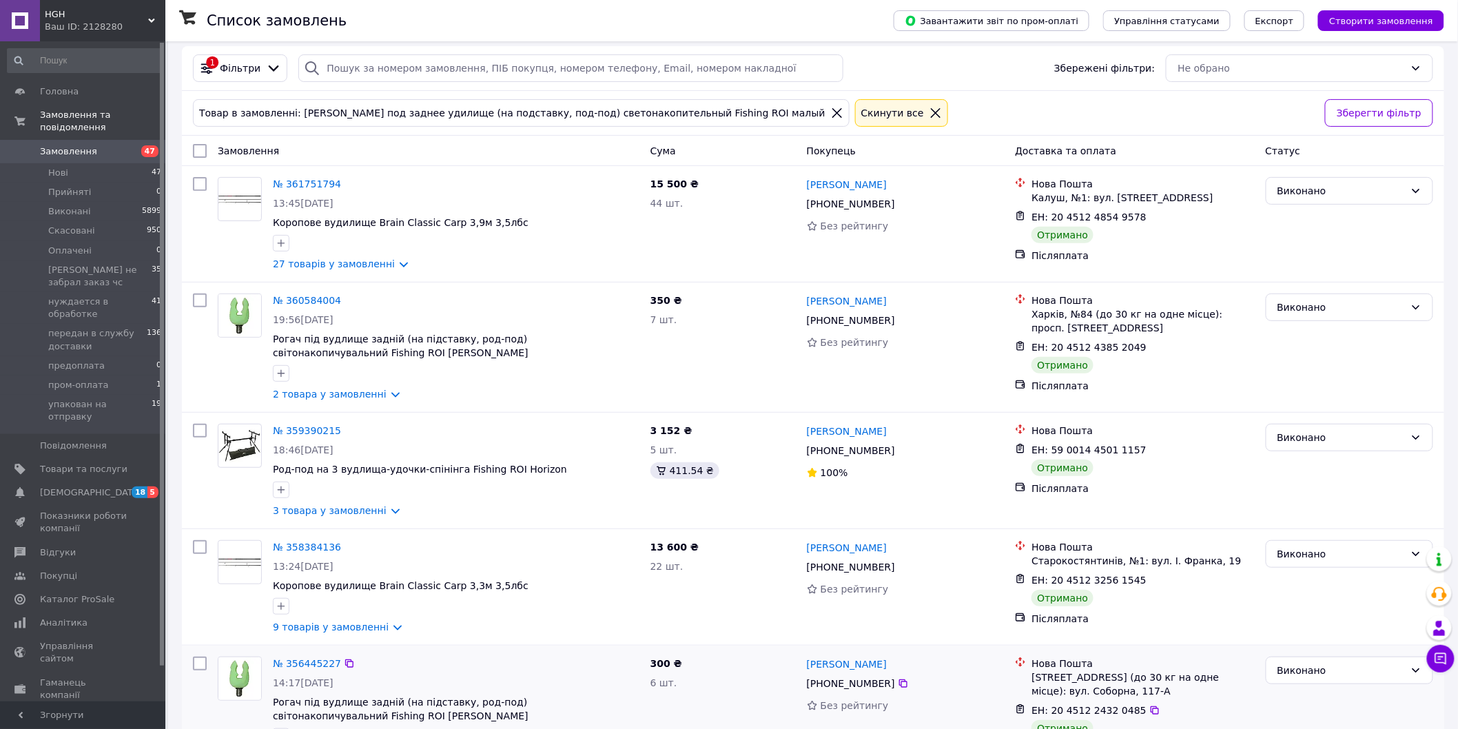
scroll to position [269, 0]
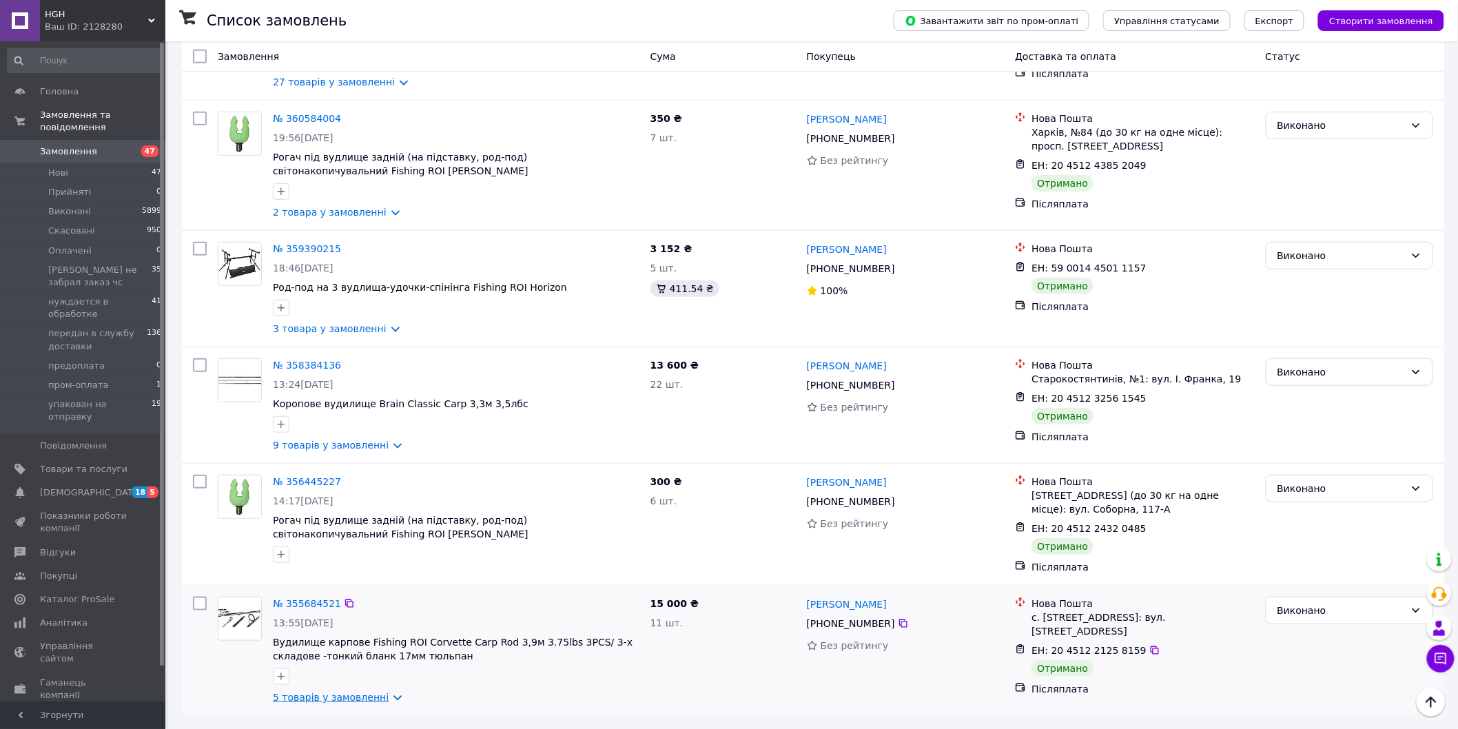
click at [380, 698] on link "5 товарів у замовленні" at bounding box center [331, 697] width 116 height 11
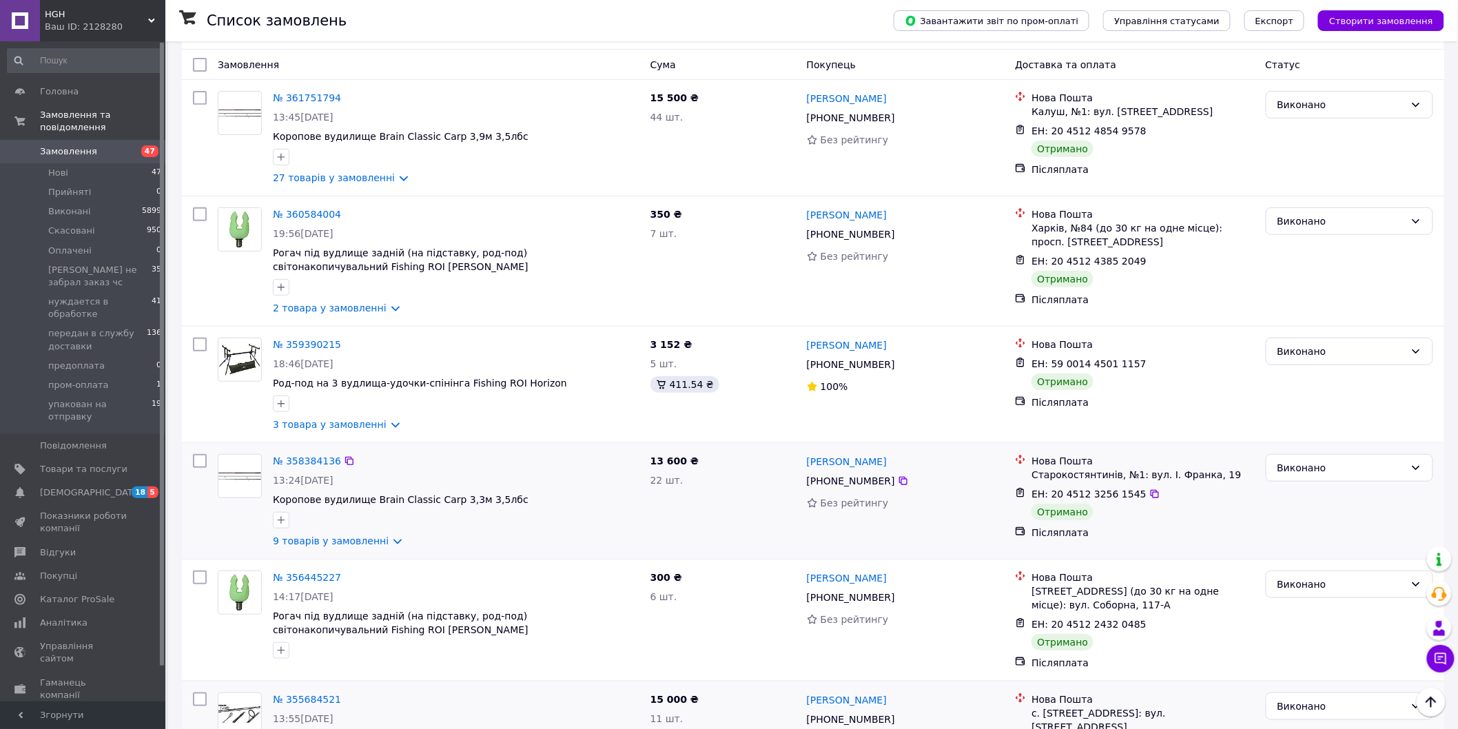
scroll to position [0, 0]
